Goal: Navigation & Orientation: Find specific page/section

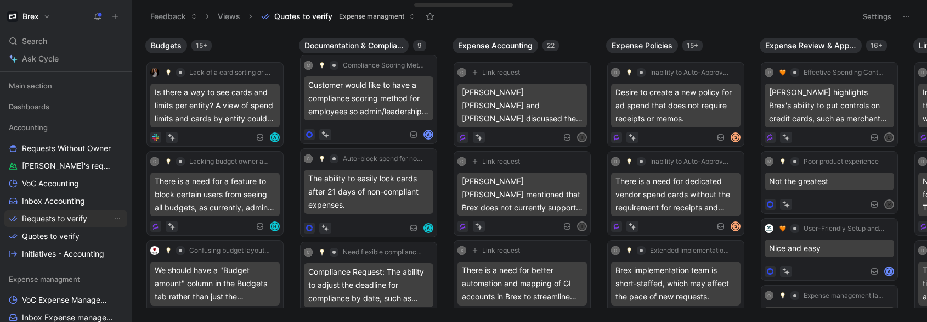
scroll to position [132, 0]
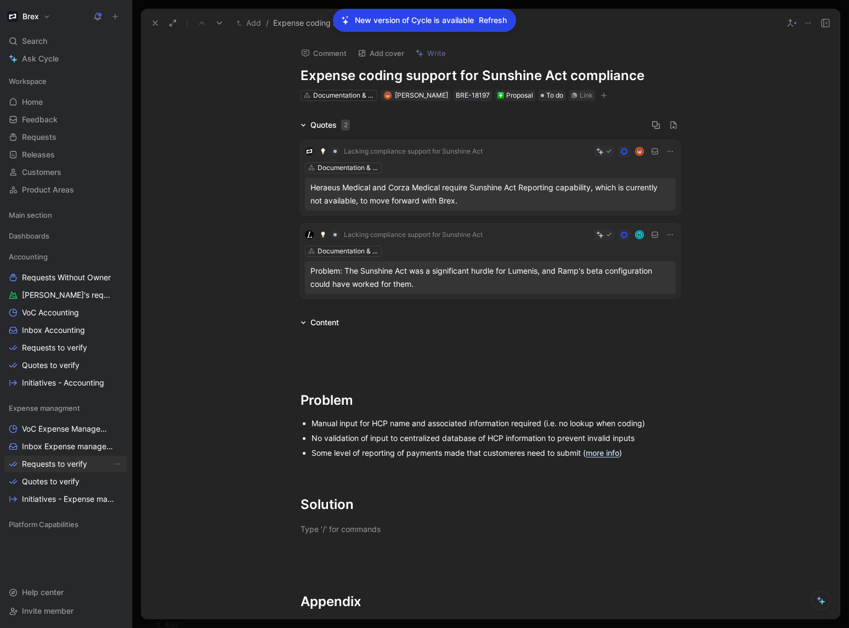
click at [57, 321] on span "Requests to verify" at bounding box center [54, 464] width 65 height 11
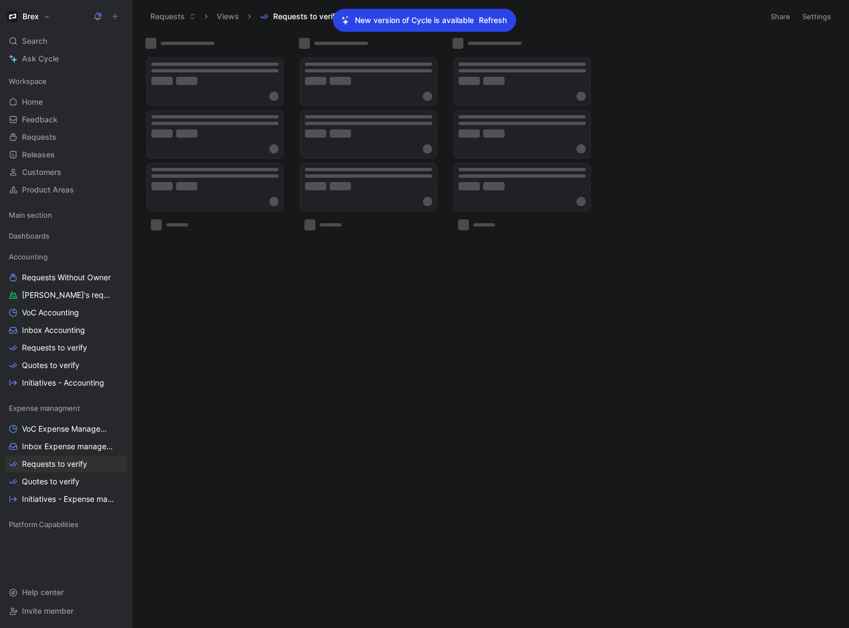
click at [491, 25] on span "Refresh" at bounding box center [493, 20] width 28 height 13
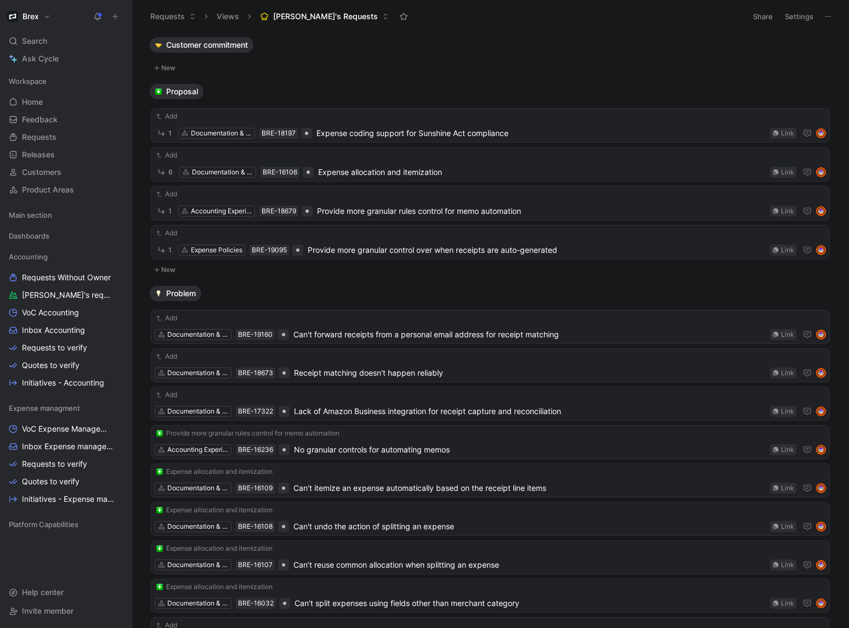
click at [399, 17] on icon at bounding box center [403, 16] width 9 height 9
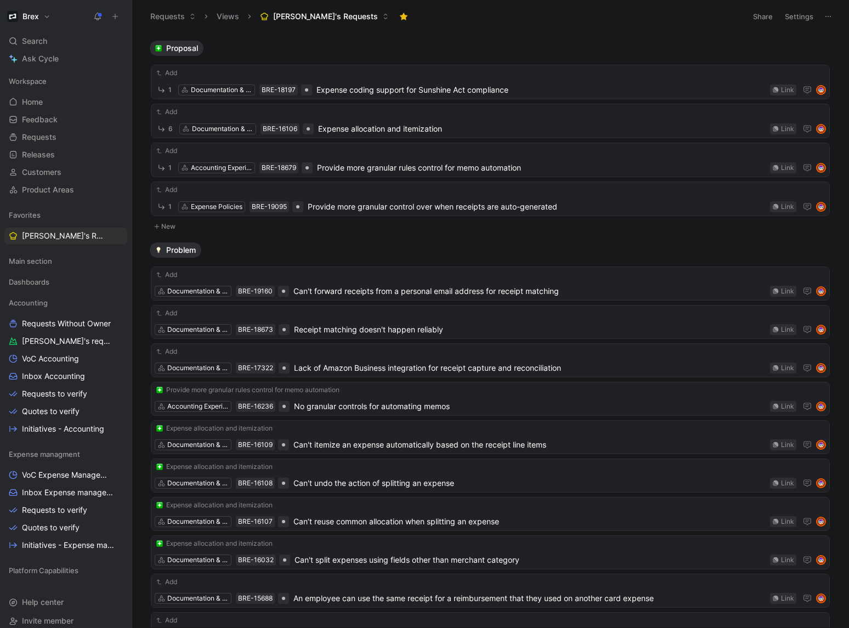
scroll to position [22, 0]
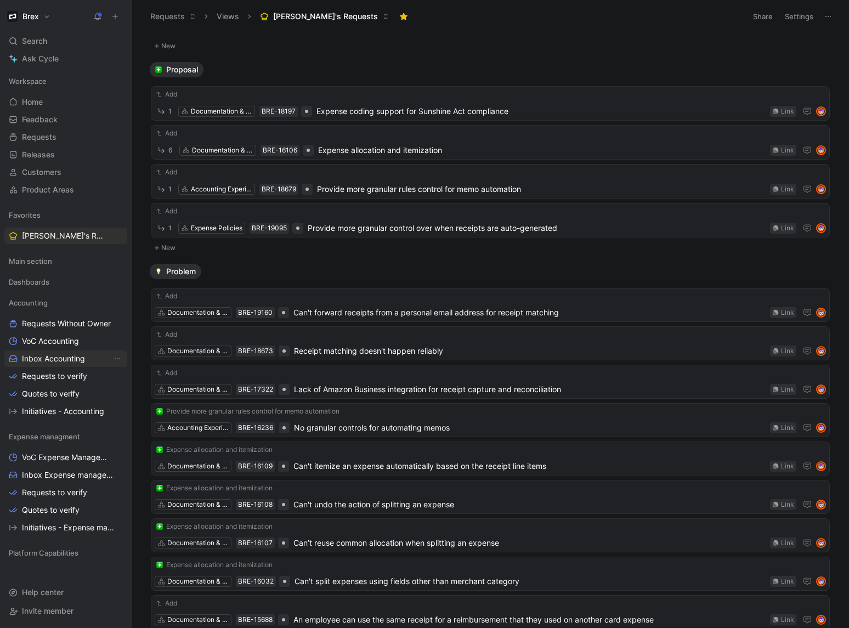
click at [55, 321] on span "Inbox Accounting" at bounding box center [53, 358] width 63 height 11
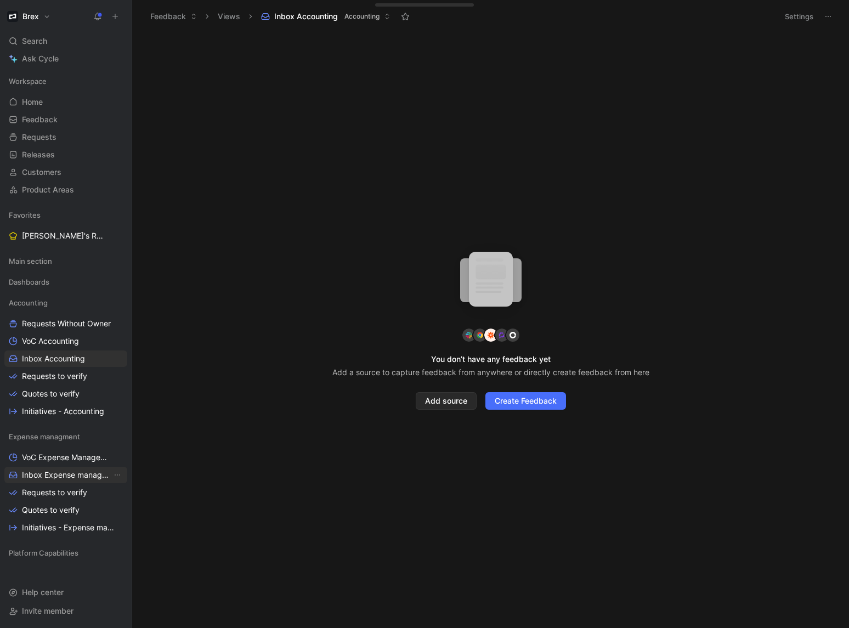
click at [50, 321] on span "Inbox Expense management" at bounding box center [67, 475] width 90 height 11
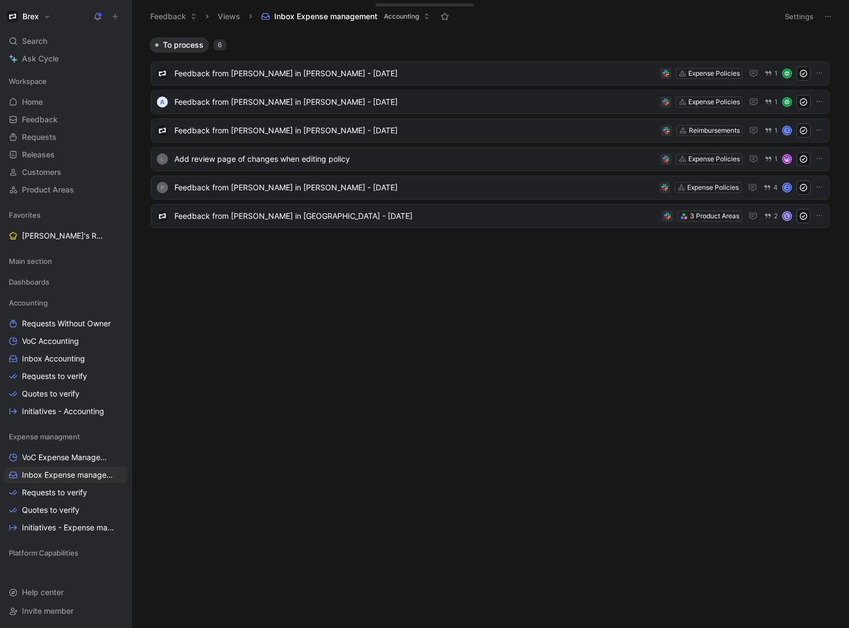
click at [412, 18] on span "Accounting" at bounding box center [401, 16] width 35 height 11
click at [64, 321] on span "Requests to verify" at bounding box center [54, 492] width 65 height 11
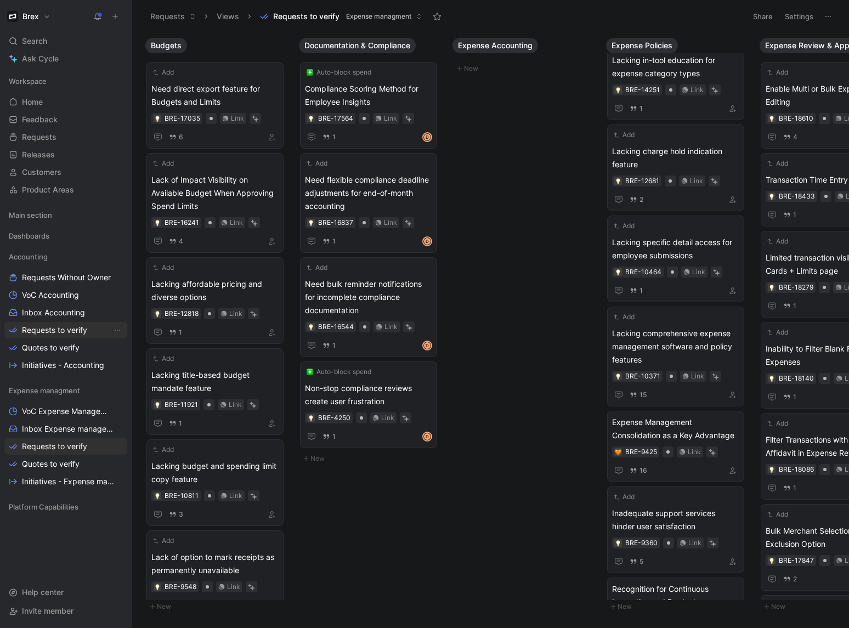
click at [51, 334] on span "Requests to verify" at bounding box center [54, 330] width 65 height 11
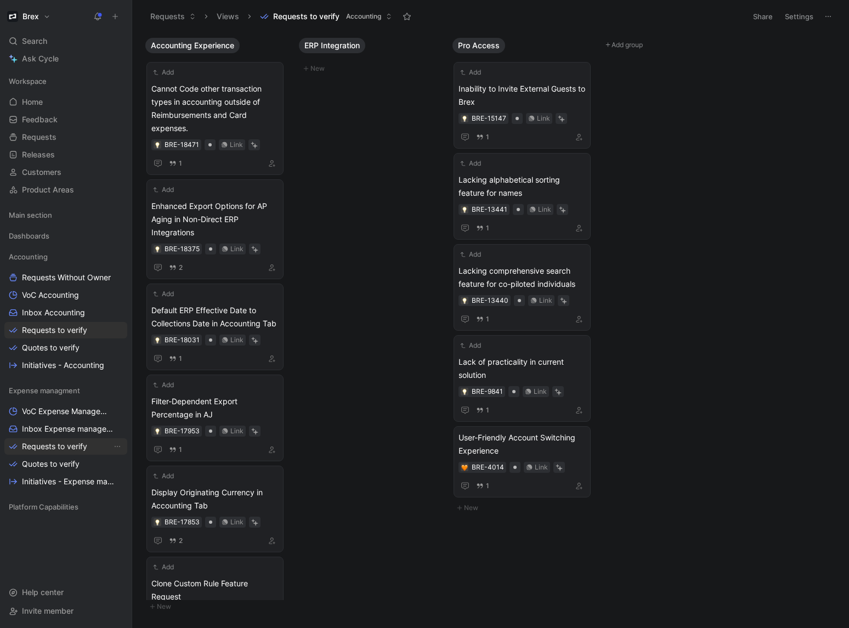
click at [42, 444] on span "Requests to verify" at bounding box center [54, 446] width 65 height 11
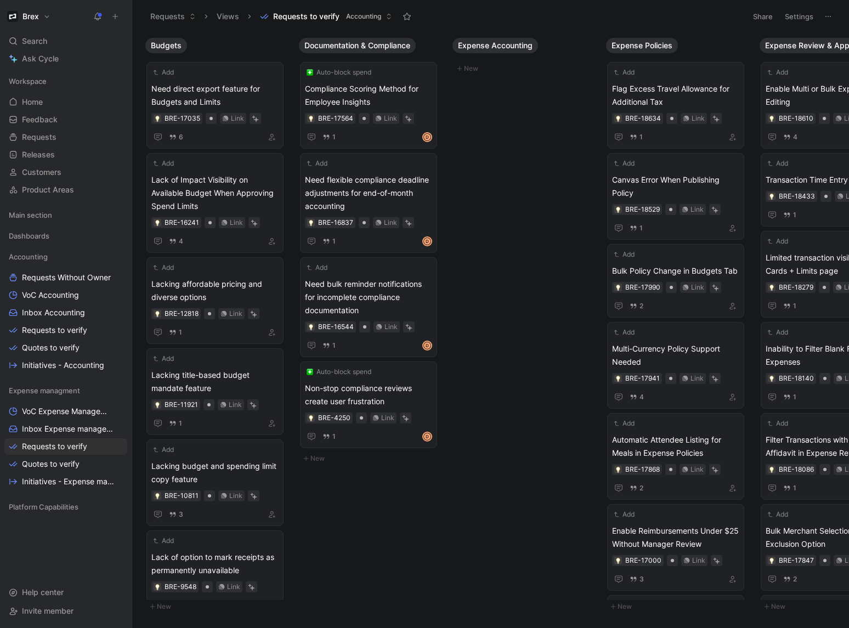
click at [412, 468] on div "Documentation & Compliance Auto-block spend Compliance Scoring Method for Emplo…" at bounding box center [372, 252] width 154 height 438
click at [53, 430] on span "Inbox Expense management" at bounding box center [67, 429] width 90 height 11
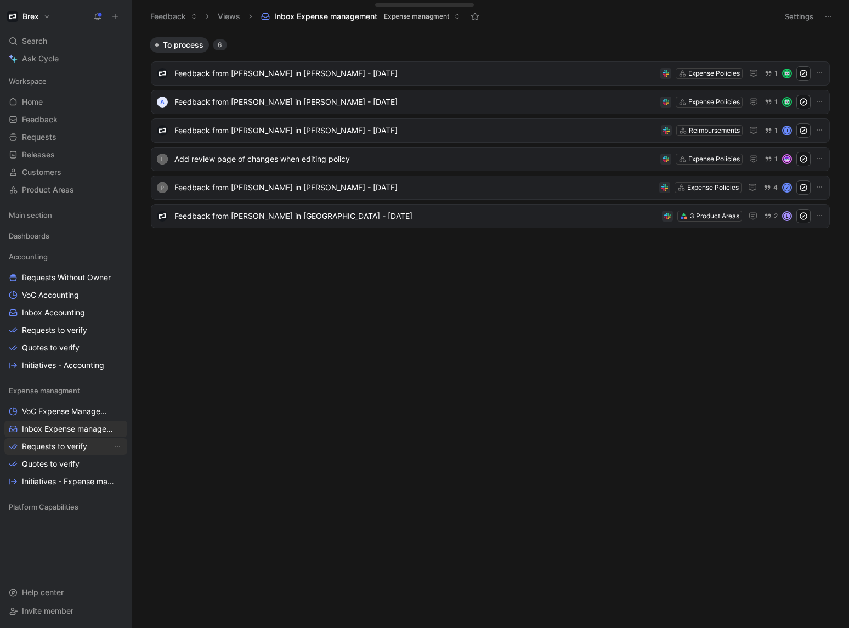
click at [65, 448] on span "Requests to verify" at bounding box center [54, 446] width 65 height 11
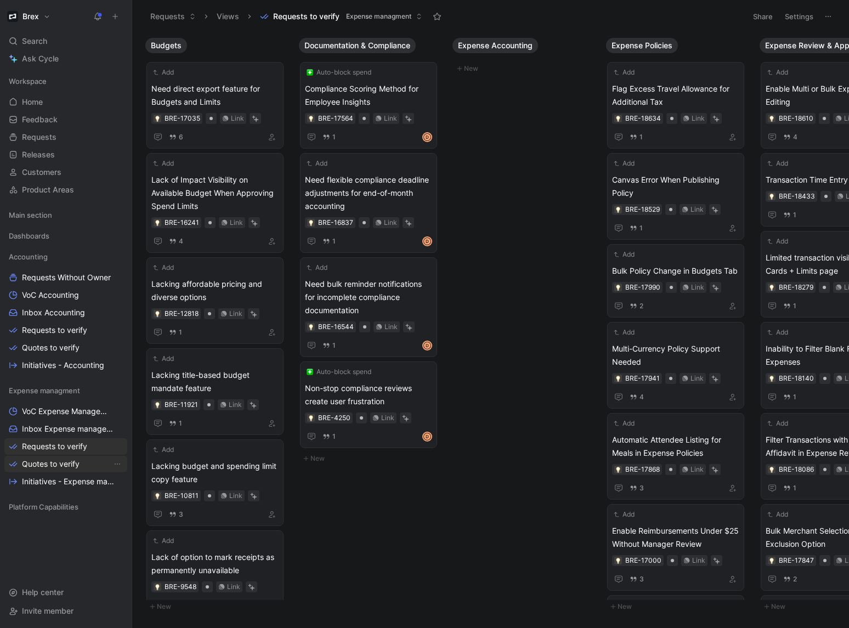
click at [61, 468] on span "Quotes to verify" at bounding box center [51, 464] width 58 height 11
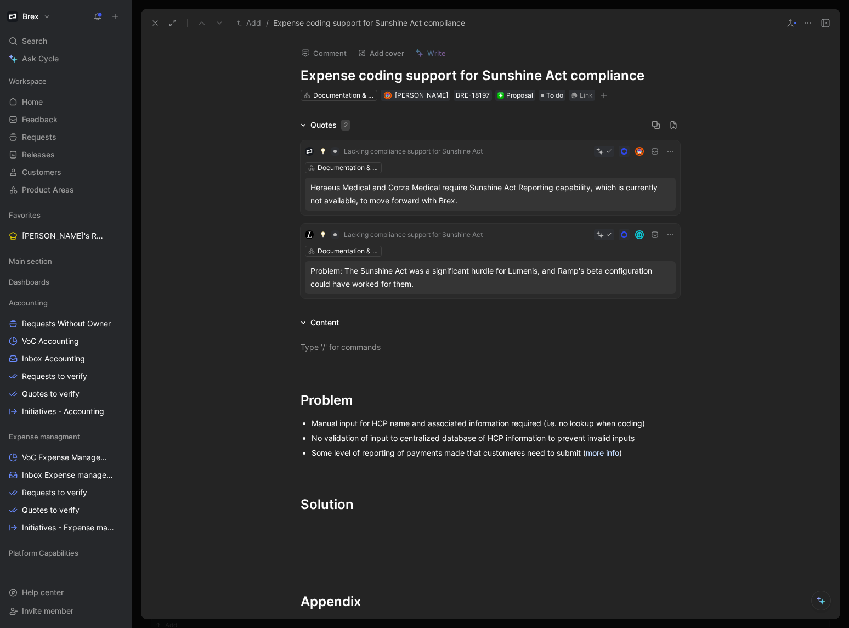
click at [601, 96] on icon "button" at bounding box center [604, 95] width 7 height 7
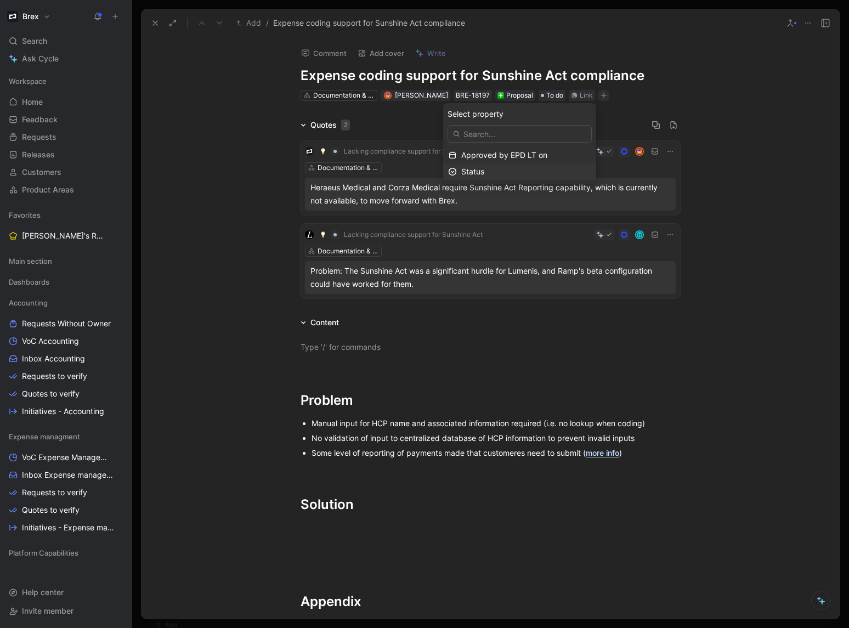
click at [521, 170] on div "Status" at bounding box center [526, 171] width 130 height 13
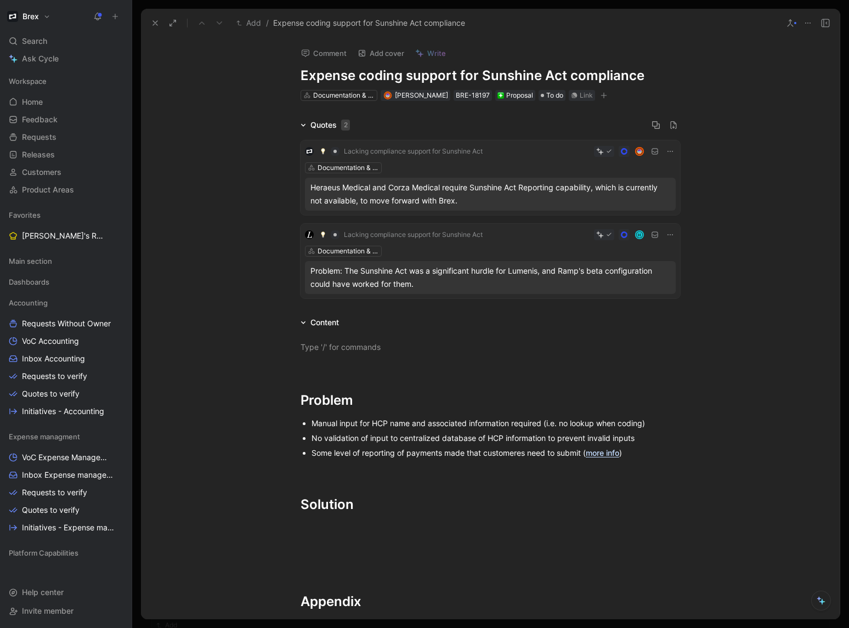
click at [153, 20] on icon at bounding box center [155, 23] width 9 height 9
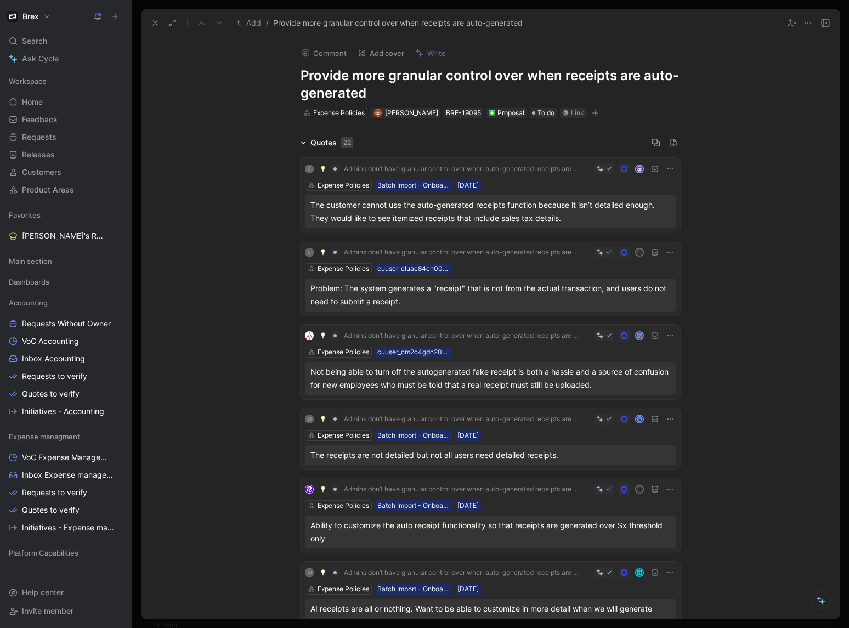
click at [301, 142] on icon at bounding box center [303, 142] width 5 height 5
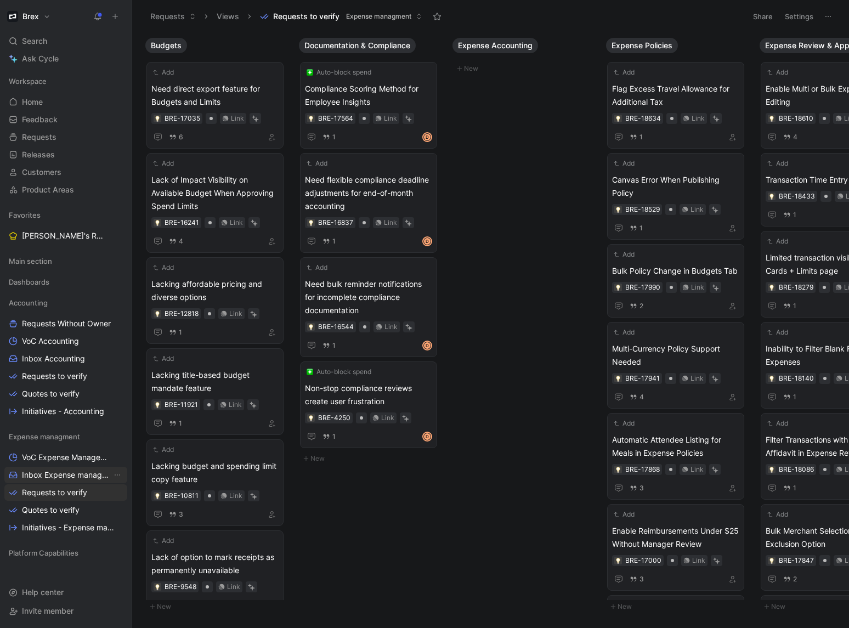
click at [64, 477] on span "Inbox Expense management" at bounding box center [67, 475] width 90 height 11
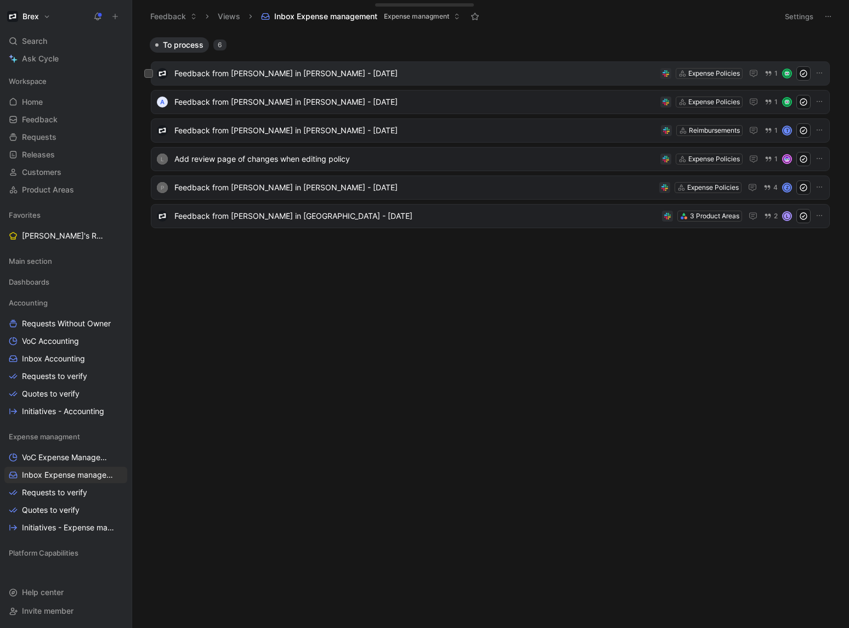
click at [469, 70] on span "Feedback from [PERSON_NAME] in [PERSON_NAME] - [DATE]" at bounding box center [415, 73] width 482 height 13
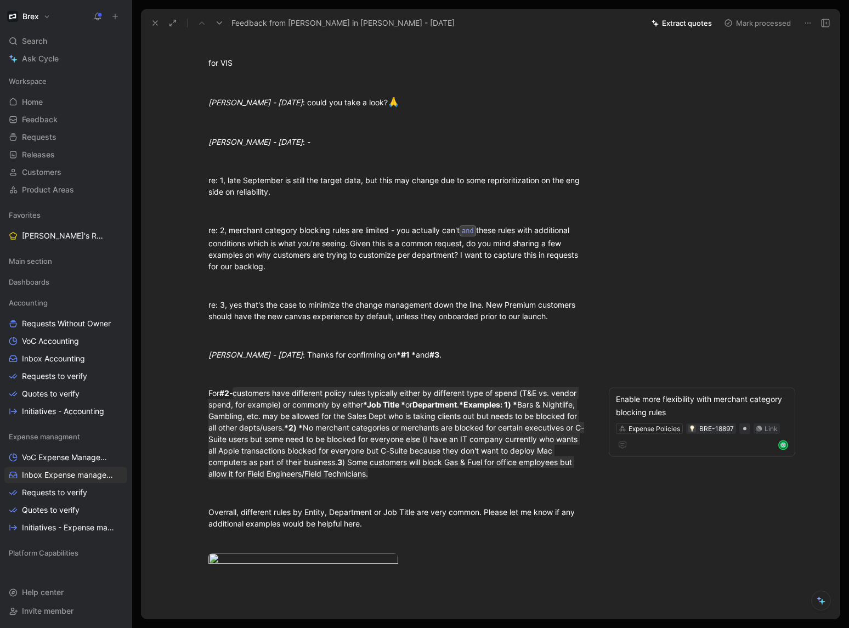
scroll to position [316, 0]
